Goal: Complete application form

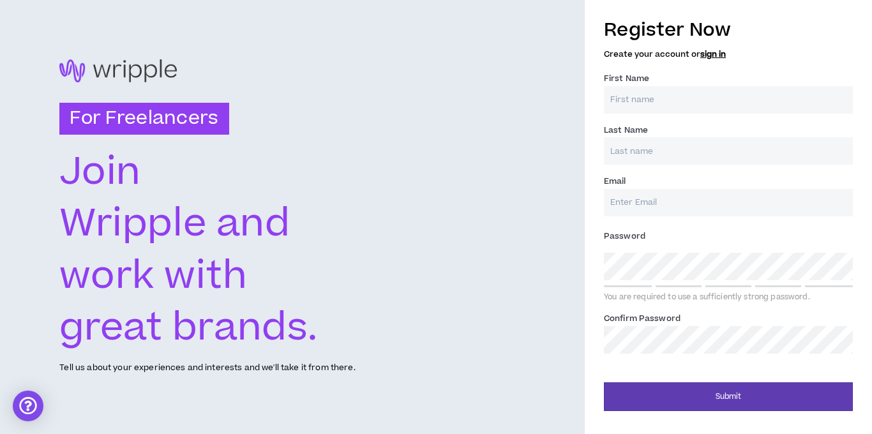
click at [631, 88] on label "First Name *" at bounding box center [626, 78] width 45 height 20
click at [631, 88] on input "First Name *" at bounding box center [728, 99] width 249 height 27
click at [633, 95] on input "First Name *" at bounding box center [728, 99] width 249 height 27
type input "[PERSON_NAME]"
type input "[DEMOGRAPHIC_DATA]"
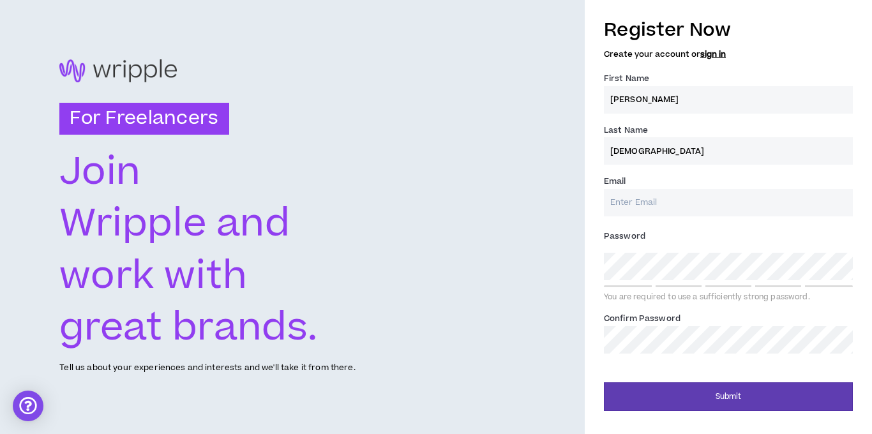
type input "[EMAIL_ADDRESS][PERSON_NAME][DOMAIN_NAME]"
type input "[DEMOGRAPHIC_DATA]"
type input "[EMAIL_ADDRESS][PERSON_NAME][DOMAIN_NAME]"
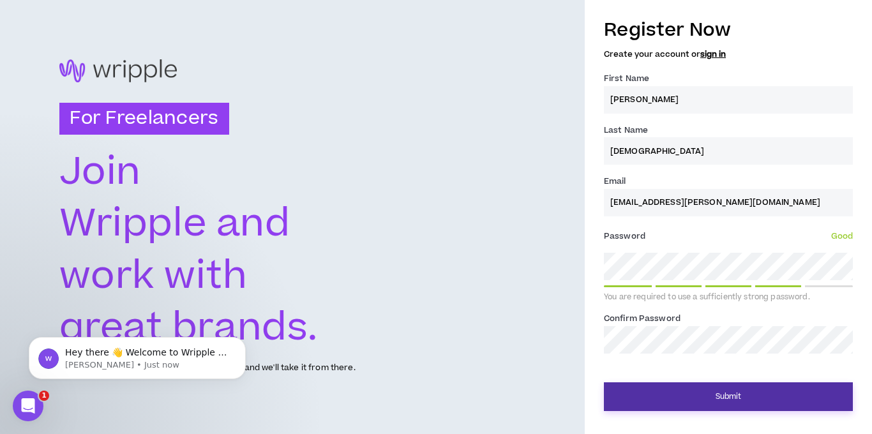
click at [711, 401] on button "Submit" at bounding box center [728, 396] width 249 height 29
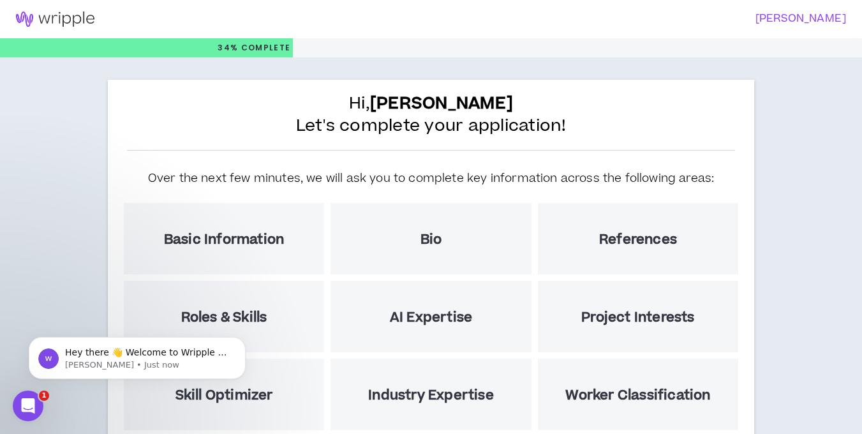
scroll to position [77, 0]
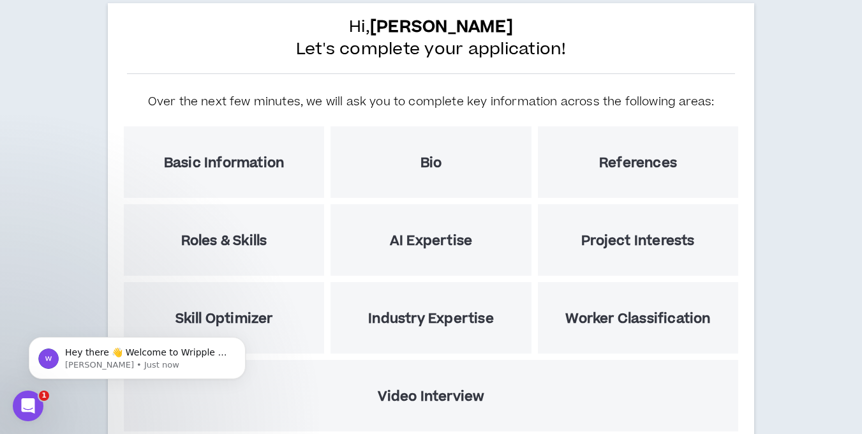
click at [426, 242] on h5 "AI Expertise" at bounding box center [431, 241] width 82 height 16
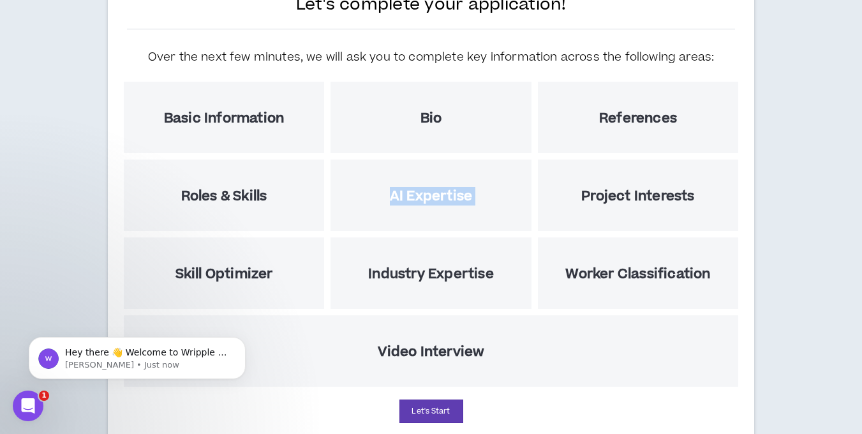
scroll to position [165, 0]
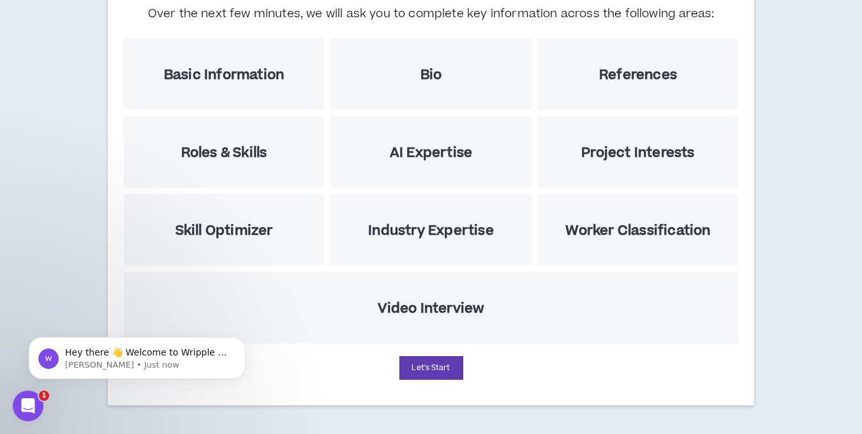
click at [426, 303] on h5 "Video Interview" at bounding box center [431, 309] width 107 height 16
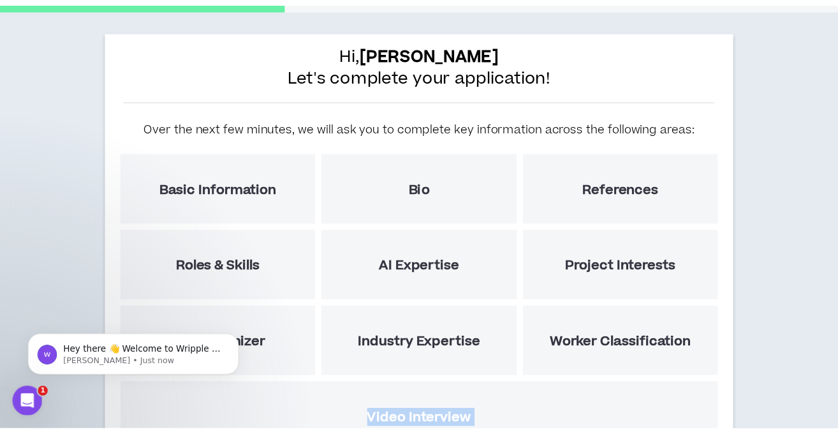
scroll to position [0, 0]
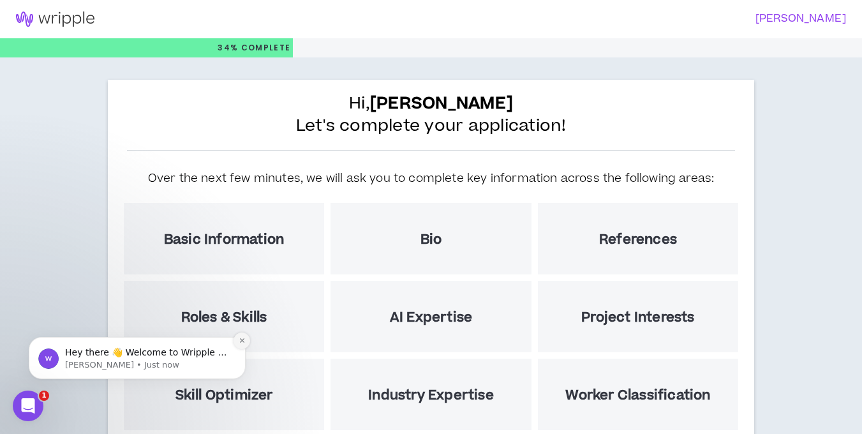
click at [244, 341] on icon "Dismiss notification" at bounding box center [242, 340] width 7 height 7
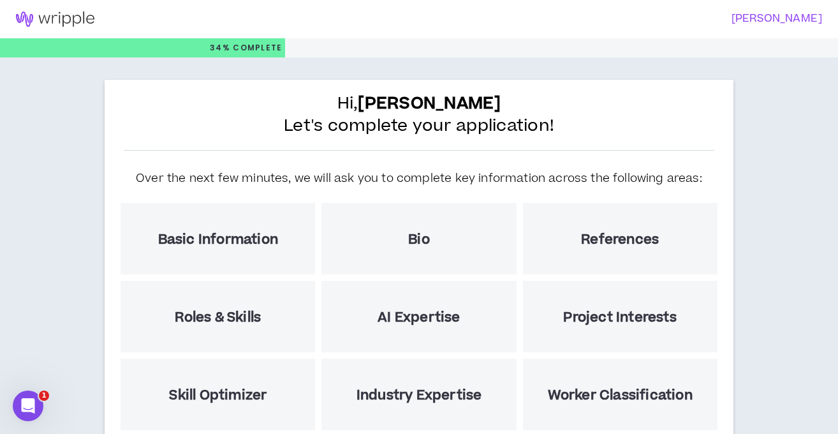
click at [600, 241] on h5 "References" at bounding box center [620, 240] width 78 height 16
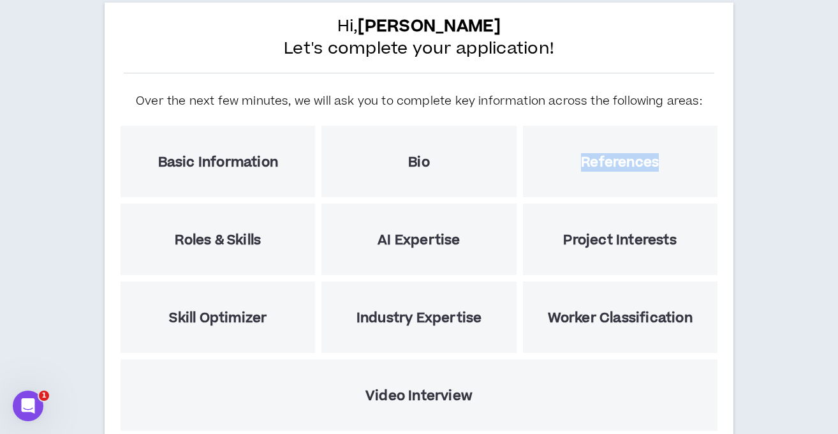
scroll to position [165, 0]
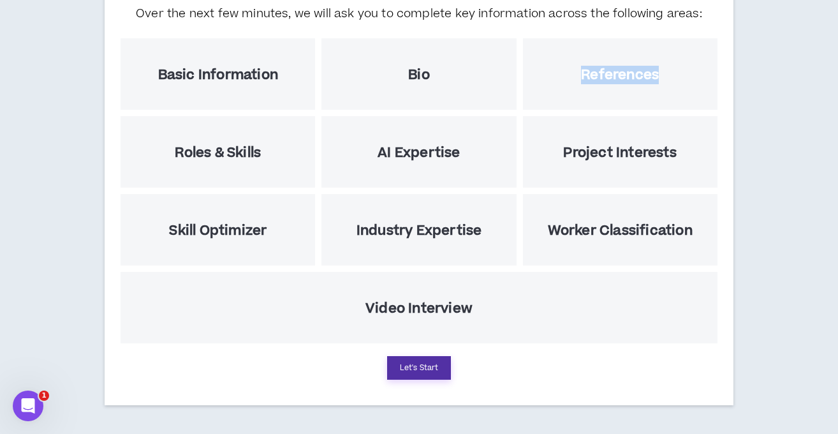
click at [413, 369] on button "Let's Start" at bounding box center [419, 368] width 64 height 24
select select "US"
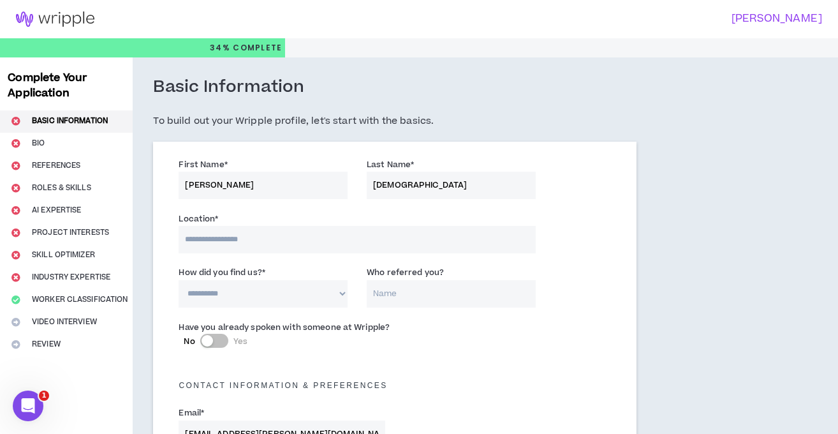
click at [253, 234] on input at bounding box center [357, 239] width 357 height 27
click at [607, 260] on div "Location * The location field is required." at bounding box center [394, 236] width 451 height 54
select select "*"
click at [179, 280] on select "**********" at bounding box center [263, 293] width 169 height 27
click at [225, 343] on button "No Yes" at bounding box center [214, 341] width 28 height 14
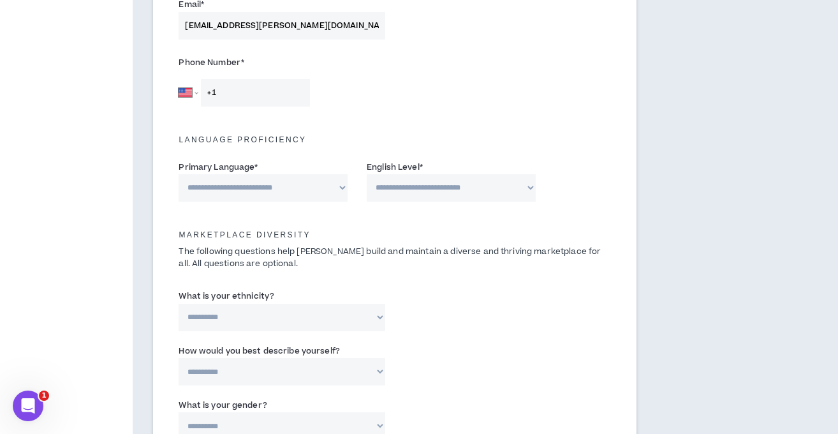
scroll to position [383, 0]
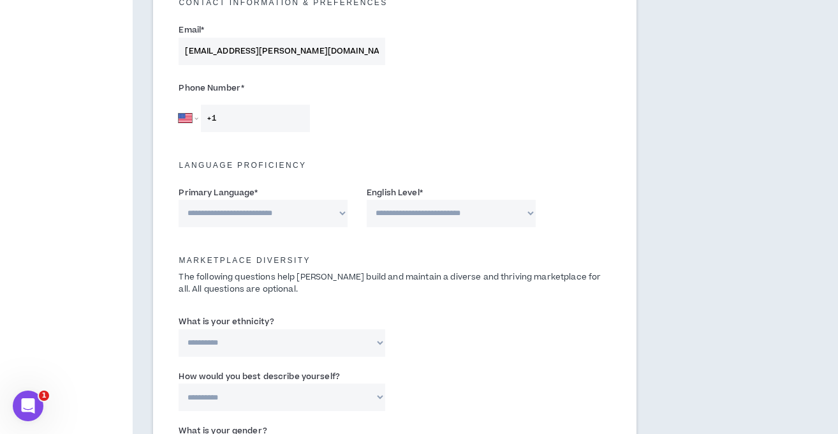
select select "*"
click at [367, 200] on select "**********" at bounding box center [451, 213] width 169 height 27
select select "*******"
click at [179, 200] on select "**********" at bounding box center [263, 213] width 169 height 27
click at [237, 119] on input "+1" at bounding box center [255, 118] width 109 height 27
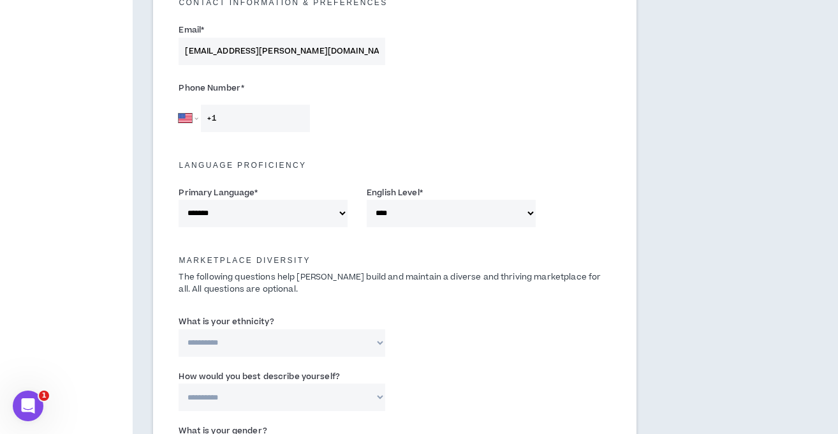
click at [237, 119] on input "+1" at bounding box center [255, 118] width 109 height 27
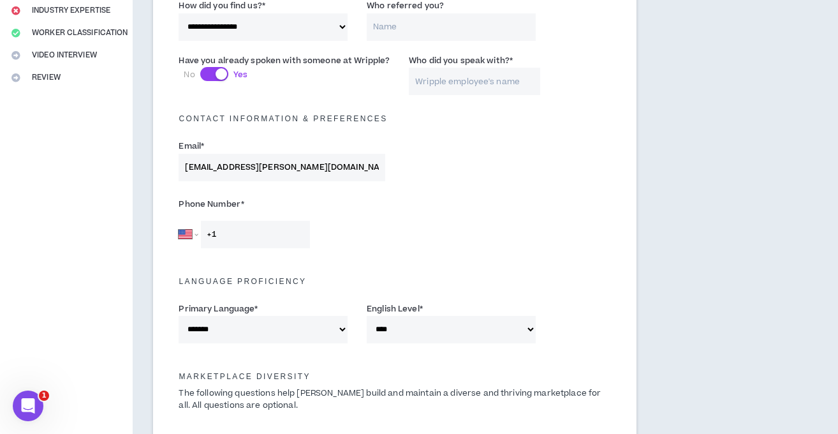
scroll to position [230, 0]
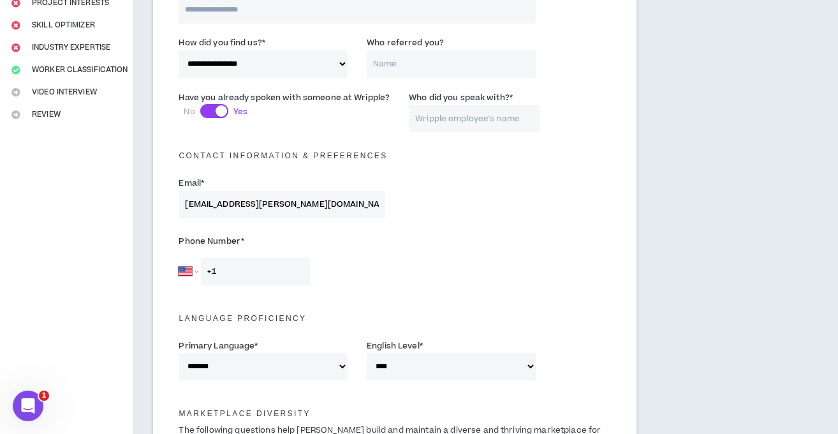
paste input "tel"
type input "+1"
click at [264, 271] on input "+1" at bounding box center [255, 271] width 109 height 27
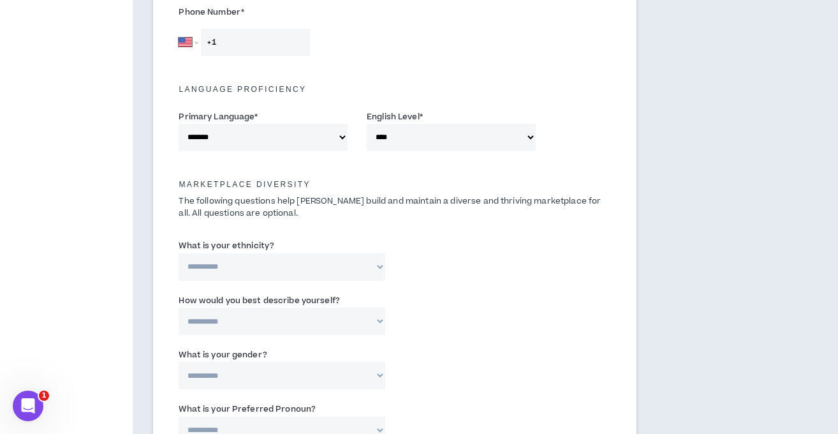
scroll to position [459, 0]
select select "**********"
click at [179, 253] on select "**********" at bounding box center [282, 266] width 207 height 27
click at [451, 260] on input "Please specify *" at bounding box center [469, 266] width 131 height 27
type input "Berber"
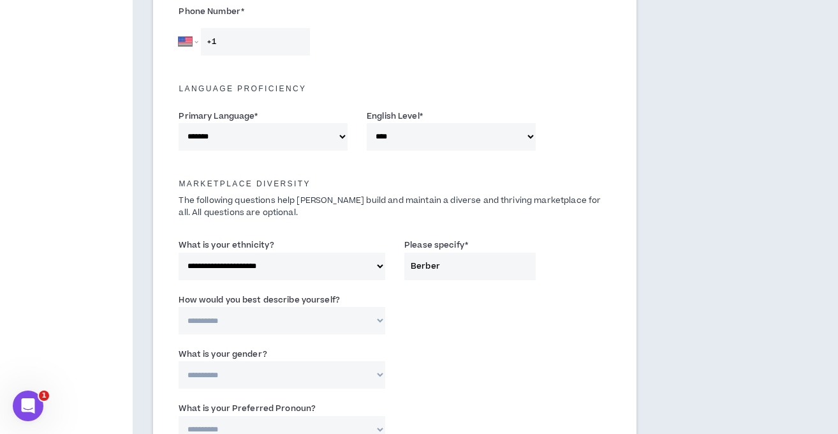
select select "**********"
click at [179, 307] on select "**********" at bounding box center [282, 320] width 207 height 27
drag, startPoint x: 300, startPoint y: 316, endPoint x: 454, endPoint y: 325, distance: 154.7
click at [455, 326] on div "**********" at bounding box center [394, 317] width 451 height 54
click at [428, 265] on input "Berber" at bounding box center [469, 266] width 131 height 27
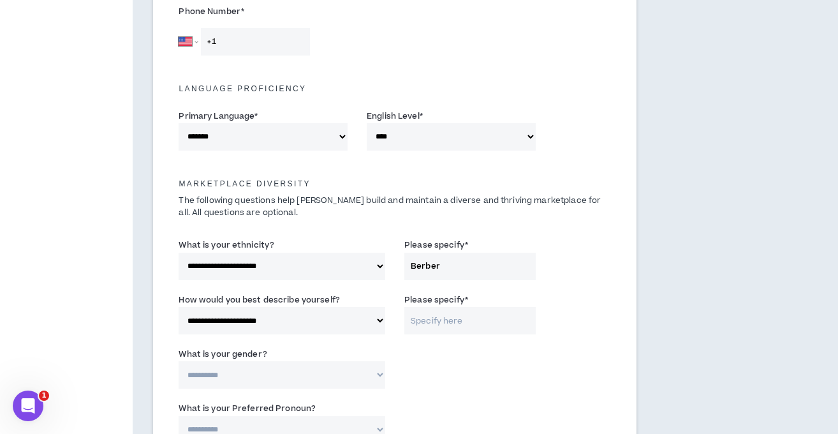
click at [427, 265] on input "Berber" at bounding box center [469, 266] width 131 height 27
click at [419, 316] on input "Please specify *" at bounding box center [469, 320] width 131 height 27
paste input "Berber"
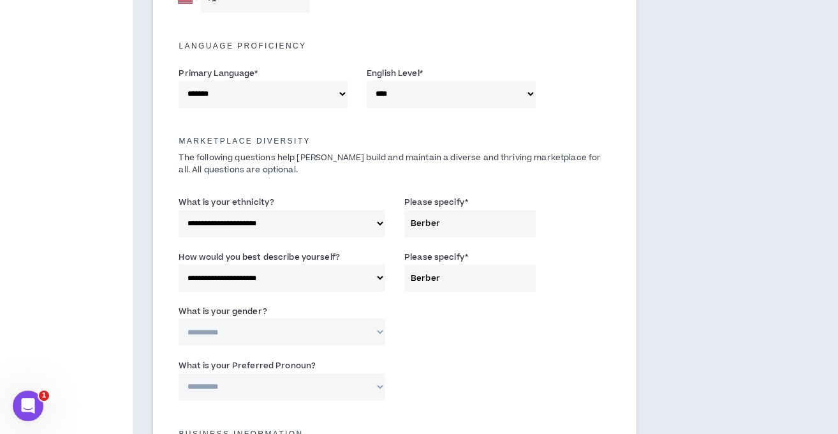
scroll to position [536, 0]
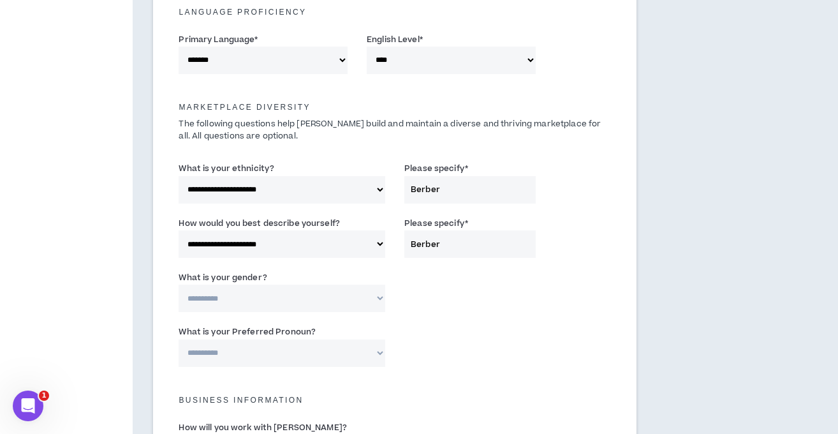
type input "Berber"
select select "***"
click at [179, 285] on select "**********" at bounding box center [282, 298] width 207 height 27
select select "**********"
click at [179, 339] on select "**********" at bounding box center [282, 352] width 207 height 27
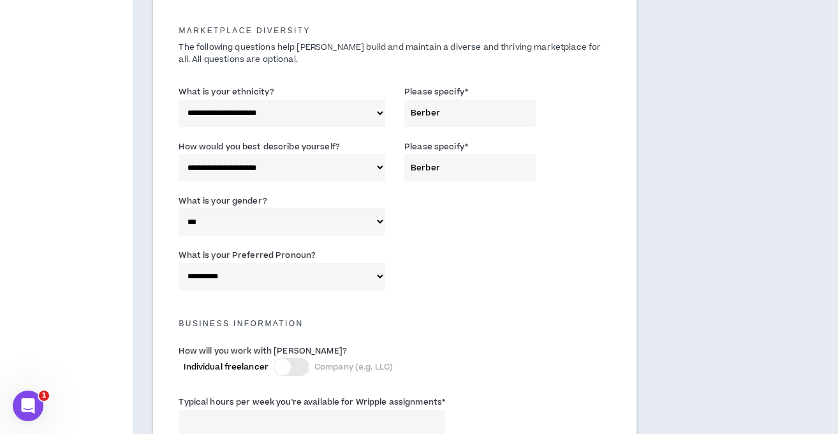
scroll to position [689, 0]
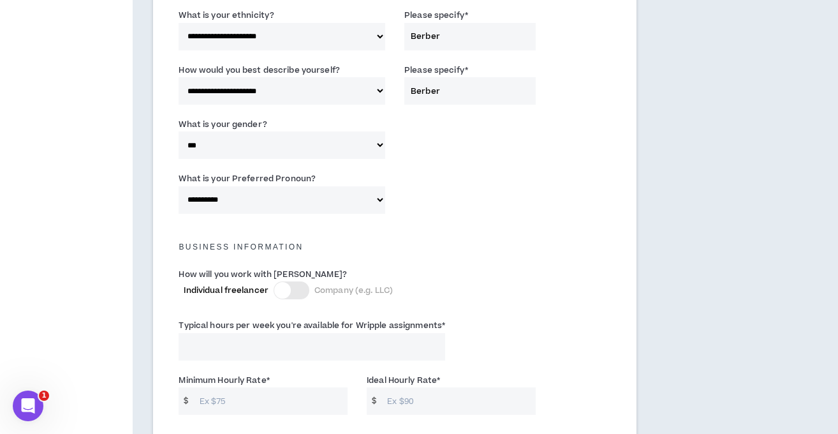
drag, startPoint x: 323, startPoint y: 204, endPoint x: 468, endPoint y: 228, distance: 146.8
click at [309, 338] on input "Typical hours per week you're available for Wripple assignments *" at bounding box center [312, 346] width 267 height 27
type input "-1"
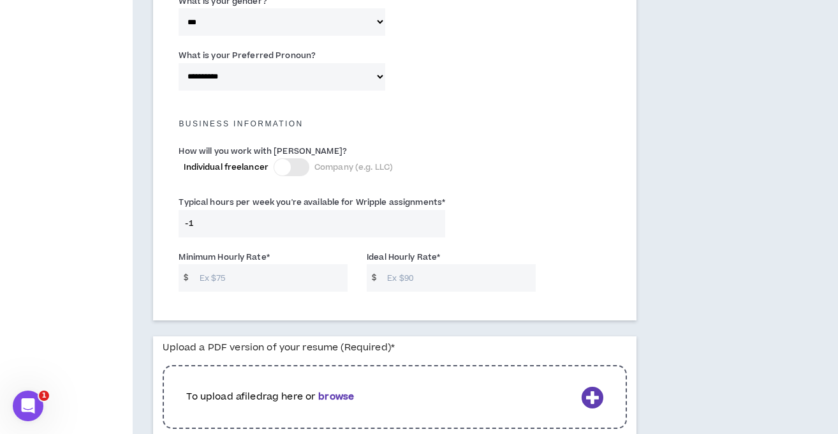
scroll to position [842, 0]
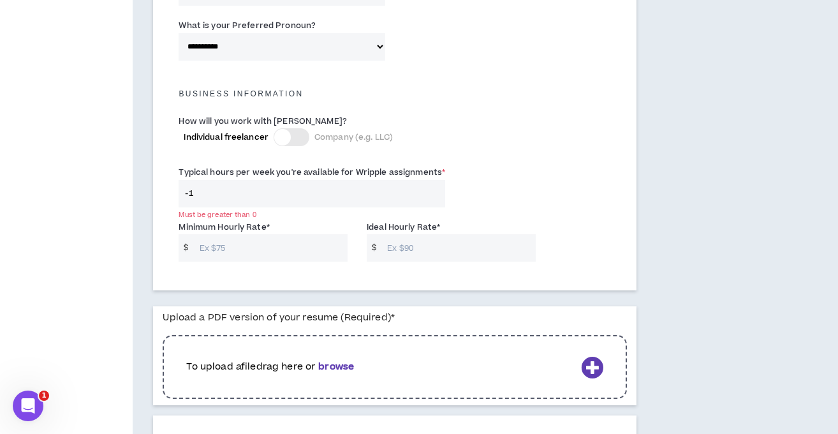
click at [281, 191] on input "-1" at bounding box center [312, 193] width 267 height 27
type input "40"
click at [270, 251] on input "Minimum Hourly Rate *" at bounding box center [270, 247] width 155 height 27
type input "2"
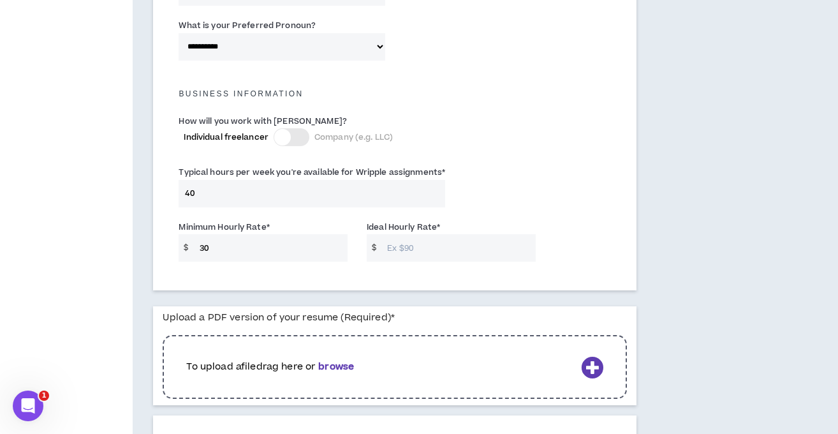
type input "30"
click at [396, 243] on input "Ideal Hourly Rate *" at bounding box center [458, 247] width 155 height 27
type input "50"
click at [352, 367] on b "browse" at bounding box center [336, 366] width 36 height 13
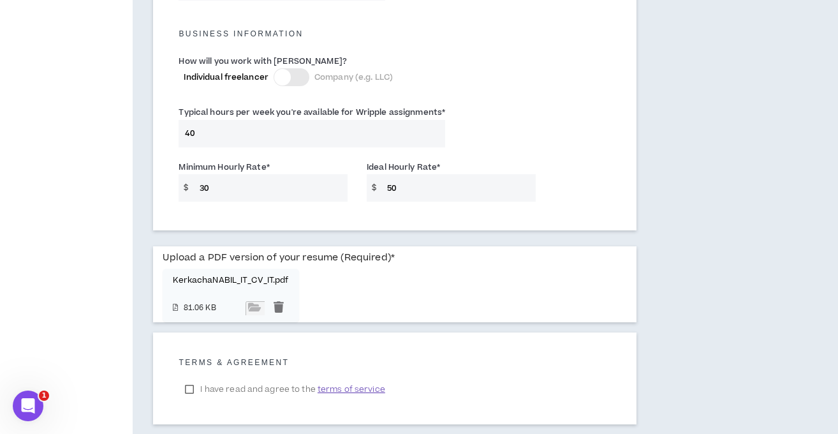
scroll to position [975, 0]
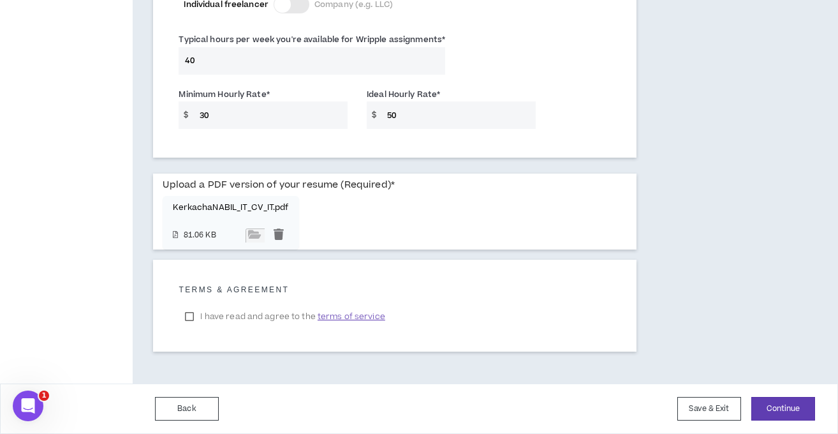
click at [230, 316] on label "I have read and agree to the terms of service" at bounding box center [285, 316] width 212 height 19
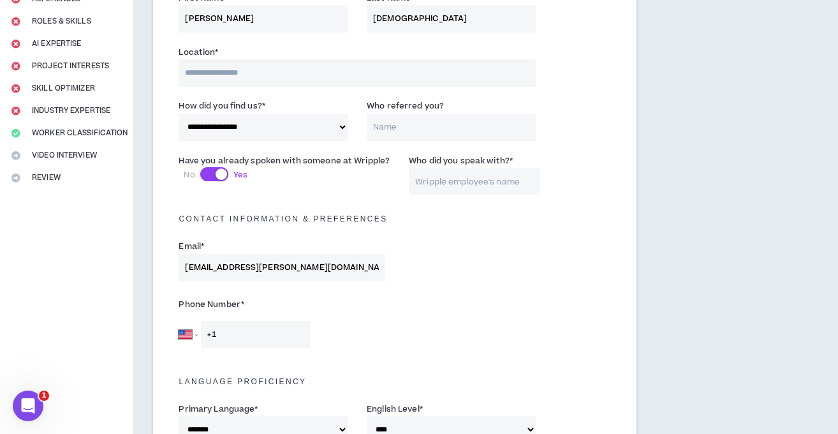
scroll to position [133, 0]
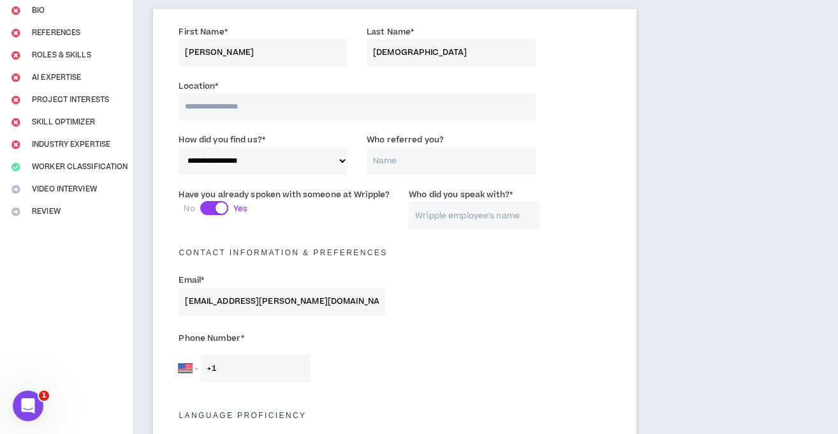
click at [269, 362] on input "+1" at bounding box center [255, 368] width 109 height 27
paste input "tel"
type input "+1"
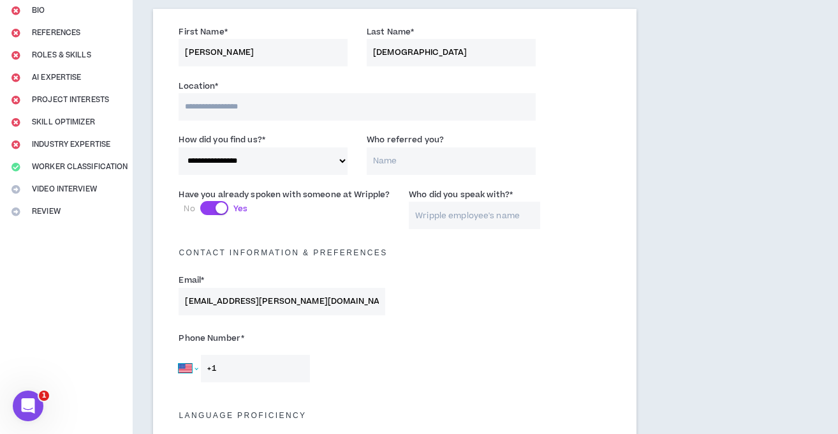
select select "IT"
click at [179, 355] on select "[GEOGRAPHIC_DATA] [GEOGRAPHIC_DATA] [GEOGRAPHIC_DATA] [GEOGRAPHIC_DATA] [US_STA…" at bounding box center [188, 368] width 19 height 27
click at [241, 372] on input "+39" at bounding box center [255, 368] width 109 height 27
paste input "tel"
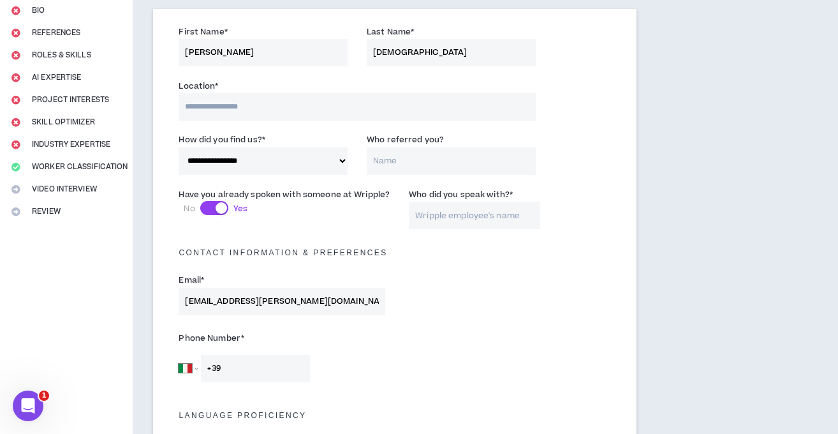
type input "[PHONE_NUMBER]"
click at [436, 338] on div "Phone Number * [GEOGRAPHIC_DATA] [GEOGRAPHIC_DATA] [GEOGRAPHIC_DATA] [GEOGRAPHI…" at bounding box center [394, 358] width 451 height 67
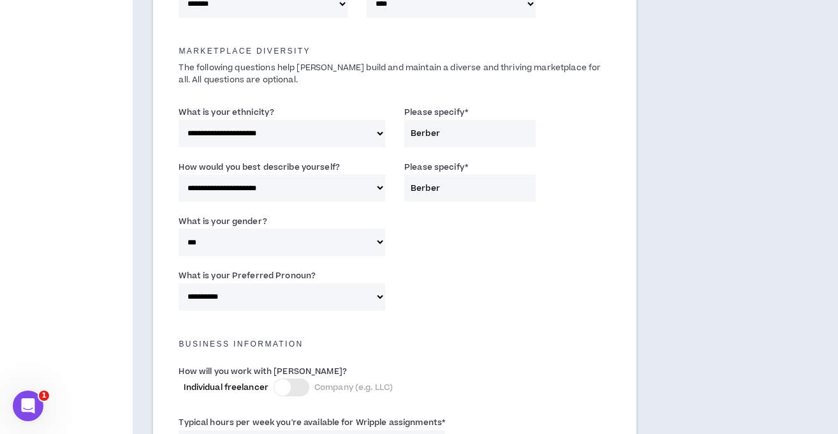
scroll to position [975, 0]
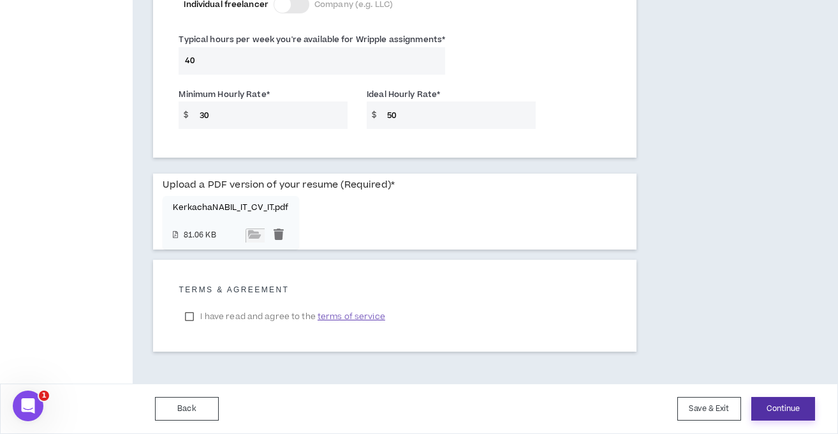
click at [789, 401] on button "Continue" at bounding box center [784, 409] width 64 height 24
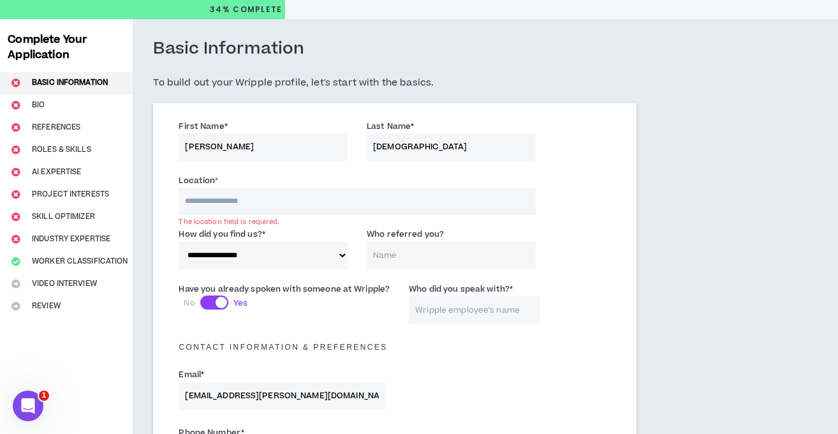
scroll to position [0, 0]
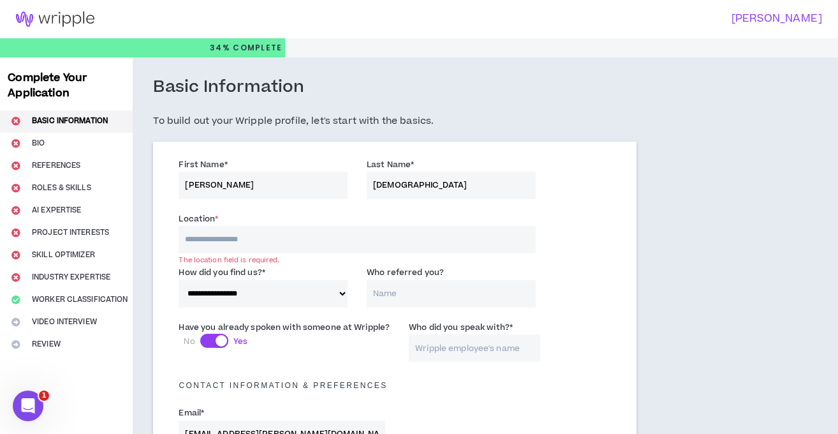
click at [209, 242] on input at bounding box center [357, 239] width 357 height 27
type input "*****"
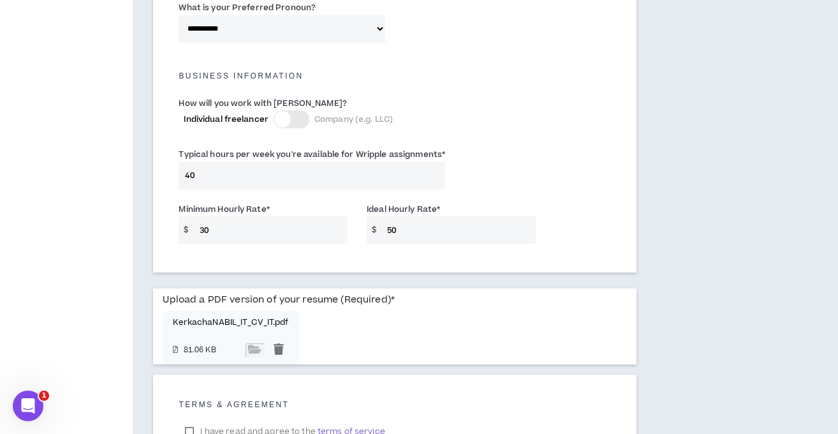
scroll to position [976, 0]
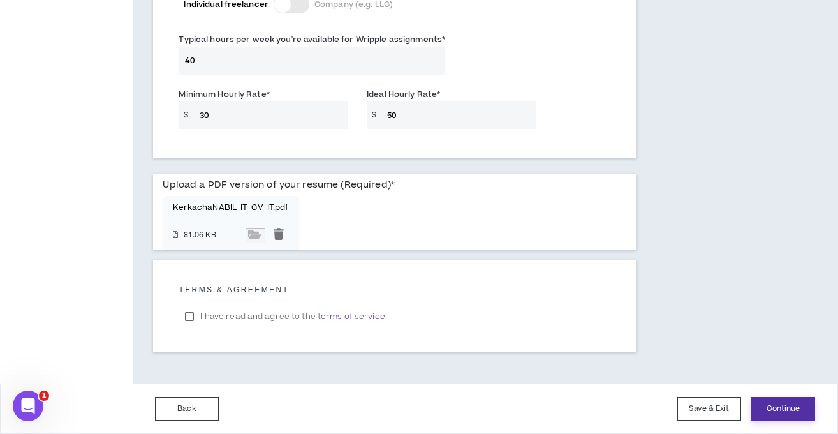
click at [775, 406] on button "Continue" at bounding box center [784, 409] width 64 height 24
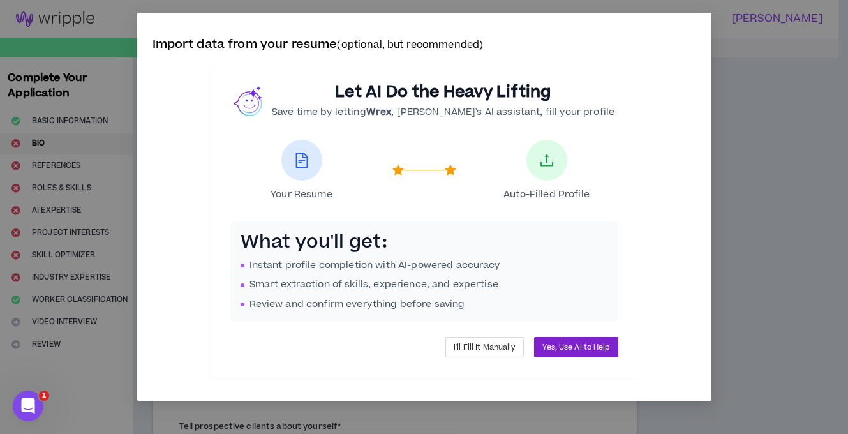
click at [556, 344] on span "Yes, Use AI to Help" at bounding box center [575, 347] width 67 height 12
